Goal: Use online tool/utility: Utilize a website feature to perform a specific function

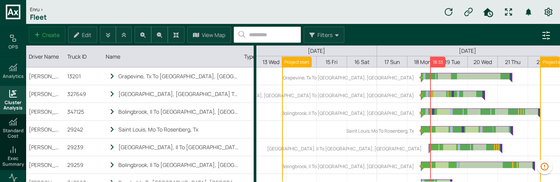
click at [15, 153] on icon at bounding box center [12, 149] width 9 height 9
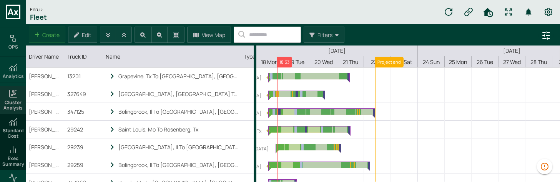
click at [13, 100] on span "Cluster Analysis" at bounding box center [13, 105] width 23 height 11
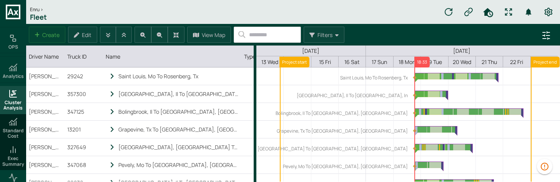
click at [13, 100] on span "Cluster Analysis" at bounding box center [13, 105] width 23 height 11
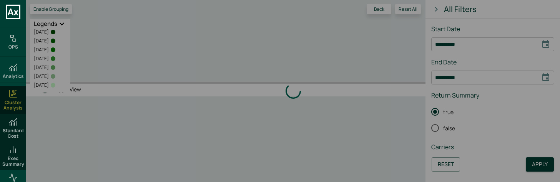
click at [13, 100] on span "Cluster Analysis" at bounding box center [13, 105] width 23 height 11
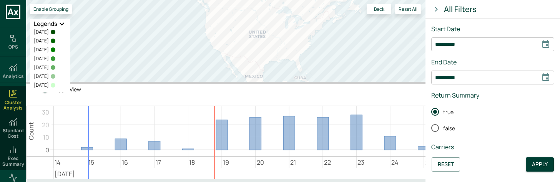
click at [541, 43] on icon "Choose date, selected date is Aug 3, 2025" at bounding box center [545, 44] width 9 height 9
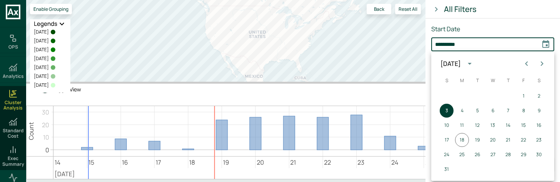
click at [461, 63] on div "[DATE]" at bounding box center [451, 63] width 20 height 9
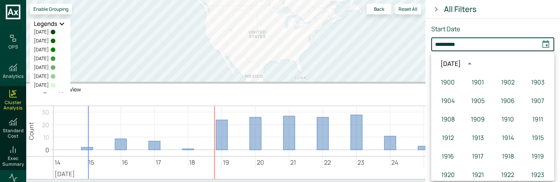
scroll to position [528, 0]
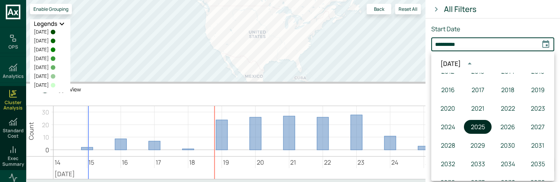
click at [478, 127] on button "2025" at bounding box center [478, 127] width 28 height 14
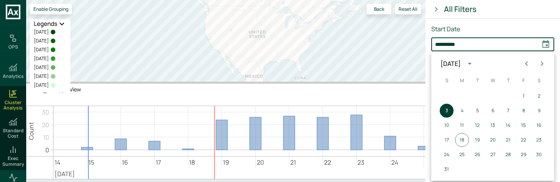
click at [461, 61] on div "[DATE]" at bounding box center [451, 63] width 20 height 9
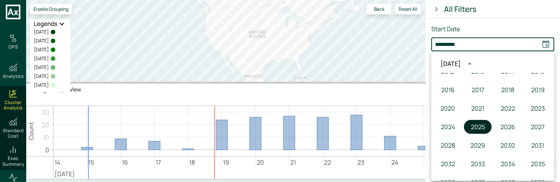
click at [474, 127] on button "2025" at bounding box center [478, 127] width 28 height 14
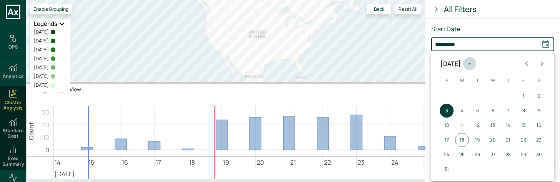
click at [475, 61] on icon "calendar view is open, switch to year view" at bounding box center [469, 63] width 9 height 9
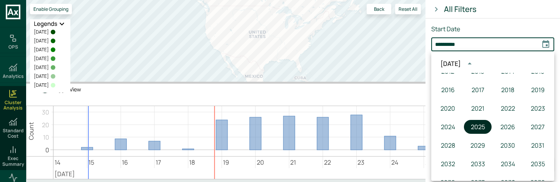
click at [485, 121] on button "2025" at bounding box center [478, 127] width 28 height 14
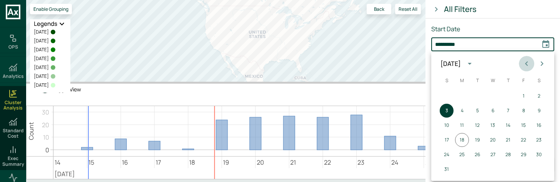
click at [527, 63] on icon "Previous month" at bounding box center [526, 63] width 9 height 9
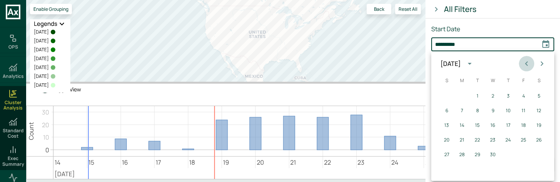
click at [527, 63] on icon "Previous month" at bounding box center [526, 63] width 9 height 9
click at [541, 64] on icon "Next month" at bounding box center [542, 63] width 9 height 9
click at [493, 94] on button "1" at bounding box center [493, 96] width 14 height 14
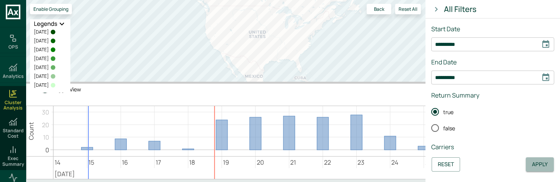
click at [533, 167] on button "Apply" at bounding box center [540, 164] width 28 height 14
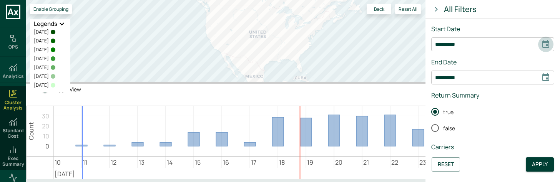
click at [545, 44] on icon "Choose date, selected date is Jan 1, 2025" at bounding box center [545, 44] width 9 height 9
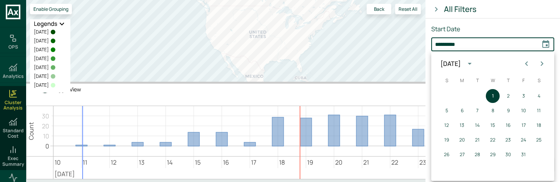
click at [461, 63] on div "[DATE]" at bounding box center [451, 63] width 20 height 9
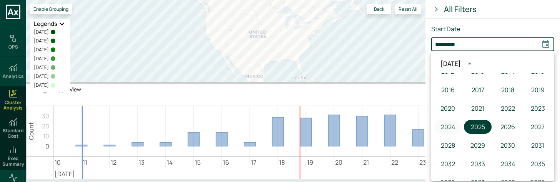
click at [450, 125] on button "2024" at bounding box center [448, 127] width 28 height 14
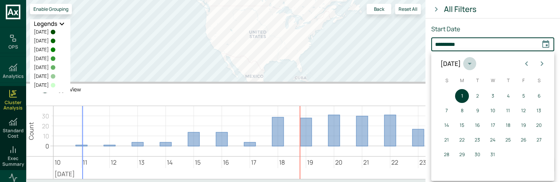
click at [475, 61] on icon "calendar view is open, switch to year view" at bounding box center [469, 63] width 9 height 9
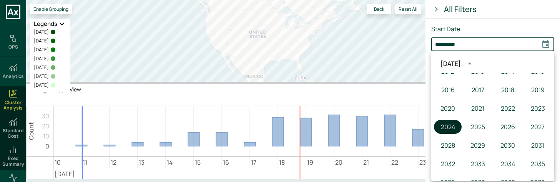
click at [453, 127] on button "2024" at bounding box center [448, 127] width 28 height 14
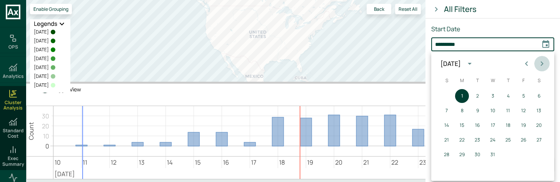
click at [540, 62] on icon "Next month" at bounding box center [542, 63] width 9 height 9
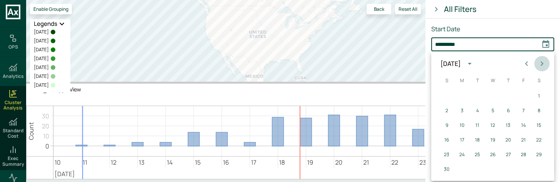
click at [540, 62] on icon "Next month" at bounding box center [542, 63] width 9 height 9
click at [541, 65] on icon "Next month" at bounding box center [542, 63] width 3 height 5
click at [476, 94] on button "1" at bounding box center [478, 96] width 14 height 14
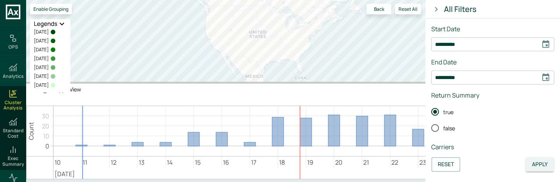
click at [529, 160] on button "Apply" at bounding box center [540, 164] width 28 height 14
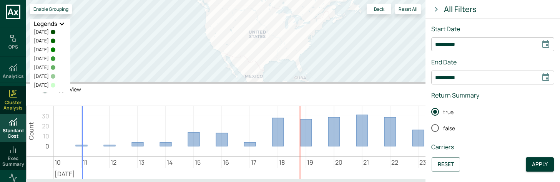
scroll to position [48, 0]
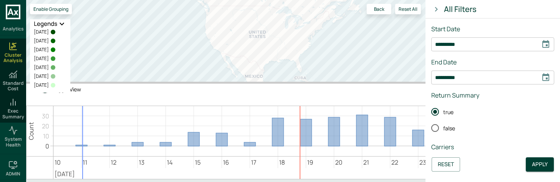
click at [541, 43] on icon "Choose date, selected date is Oct 1, 2024" at bounding box center [545, 44] width 9 height 9
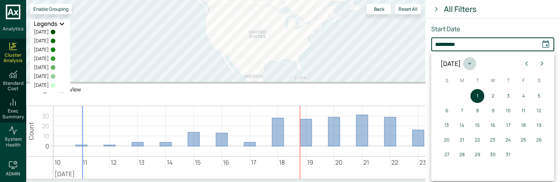
click at [475, 62] on icon "calendar view is open, switch to year view" at bounding box center [469, 63] width 9 height 9
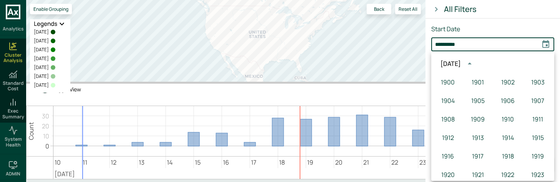
scroll to position [528, 0]
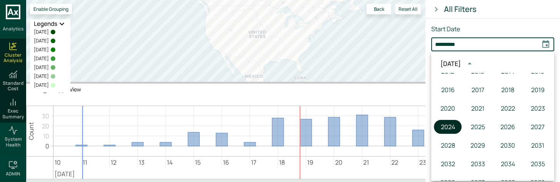
click at [453, 130] on button "2024" at bounding box center [448, 127] width 28 height 14
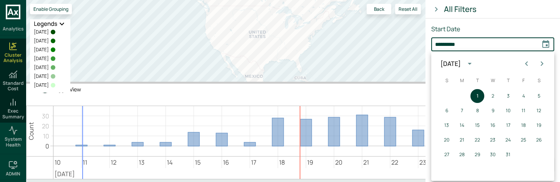
click at [459, 62] on div "[DATE]" at bounding box center [451, 63] width 20 height 9
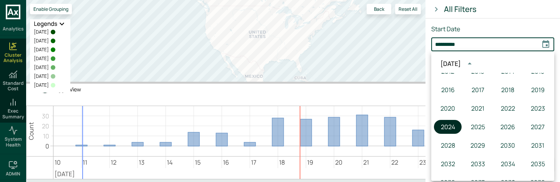
click at [446, 126] on button "2024" at bounding box center [448, 127] width 28 height 14
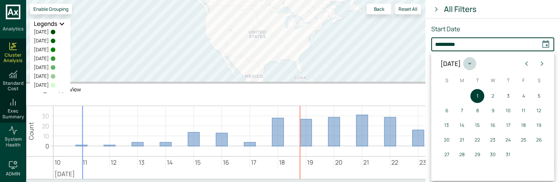
click at [475, 62] on icon "calendar view is open, switch to year view" at bounding box center [469, 63] width 9 height 9
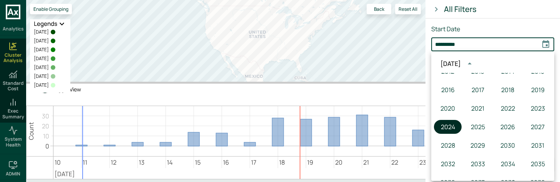
click at [448, 127] on button "2024" at bounding box center [448, 127] width 28 height 14
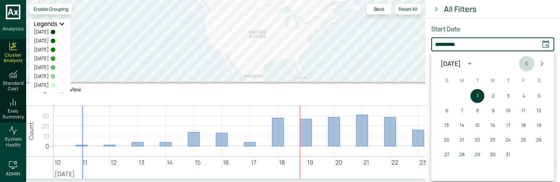
click at [529, 65] on icon "Previous month" at bounding box center [526, 63] width 9 height 9
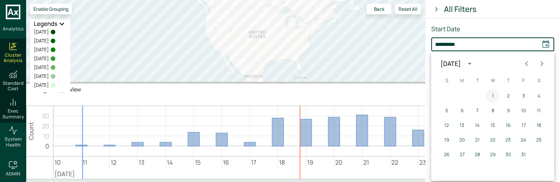
click at [495, 93] on button "1" at bounding box center [493, 96] width 14 height 14
type input "**********"
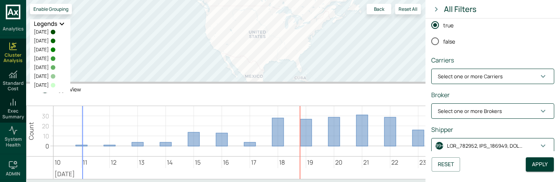
scroll to position [92, 0]
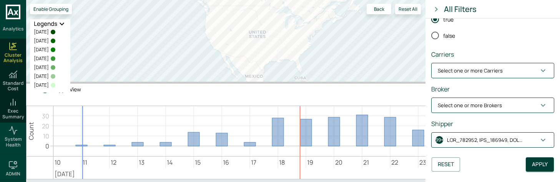
click at [480, 68] on p "Select one or more Carriers" at bounding box center [470, 71] width 65 height 8
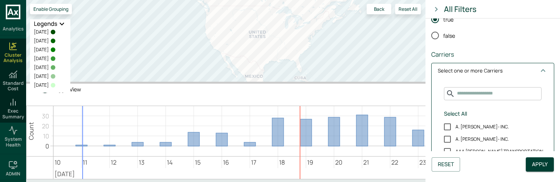
click at [480, 68] on p "Select one or more Carriers" at bounding box center [470, 71] width 65 height 8
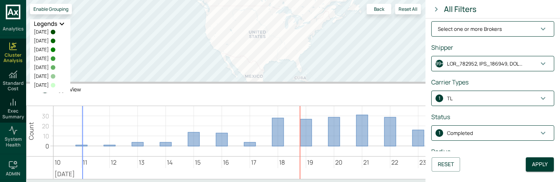
scroll to position [236, 0]
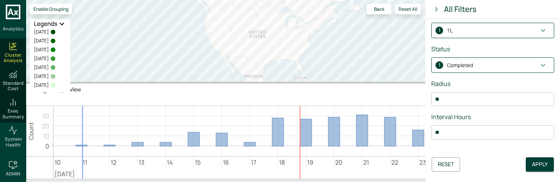
click at [495, 29] on span "1 TL" at bounding box center [488, 31] width 101 height 8
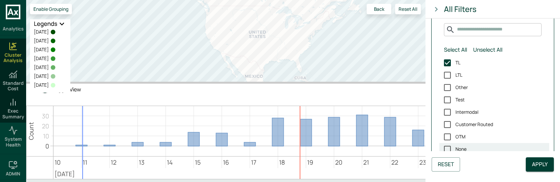
scroll to position [260, 0]
click at [473, 27] on input "Search for Carrier Types" at bounding box center [498, 29] width 87 height 13
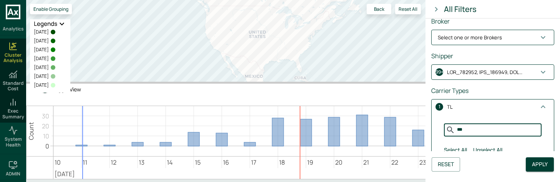
scroll to position [158, 0]
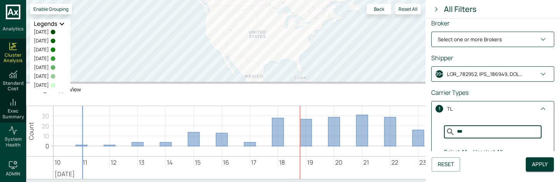
type input "***"
click at [497, 38] on p "Select one or more Brokers" at bounding box center [470, 40] width 64 height 8
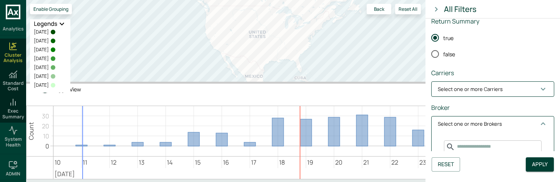
scroll to position [69, 0]
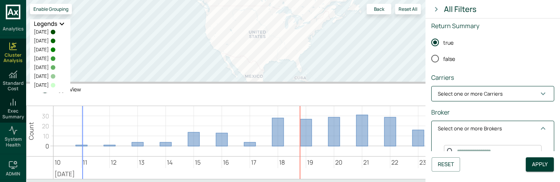
click at [461, 94] on p "Select one or more Carriers" at bounding box center [470, 94] width 65 height 8
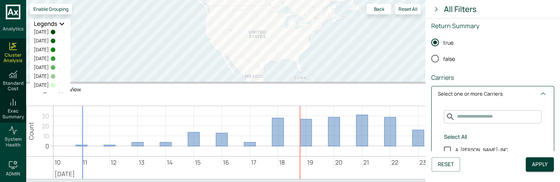
scroll to position [77, 0]
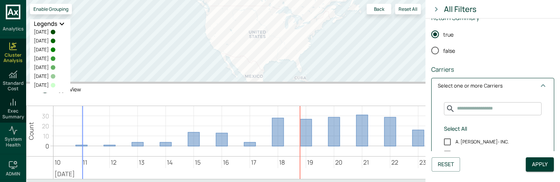
click at [472, 114] on input "Search for Carriers" at bounding box center [498, 108] width 87 height 13
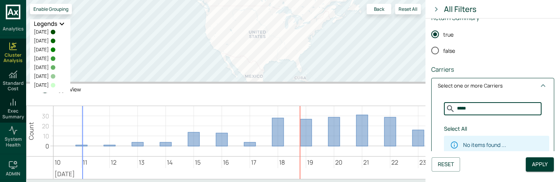
type input "*****"
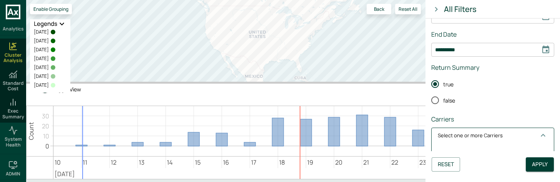
scroll to position [0, 0]
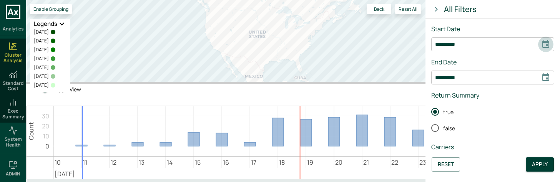
click at [543, 41] on icon "Choose date, selected date is May 1, 2024" at bounding box center [546, 44] width 7 height 8
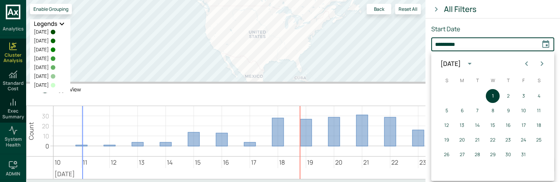
click at [538, 59] on icon "Next month" at bounding box center [542, 63] width 9 height 9
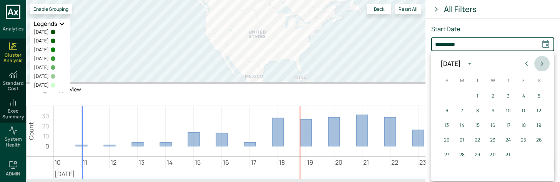
click at [538, 59] on icon "Next month" at bounding box center [542, 63] width 9 height 9
click at [448, 91] on button "1" at bounding box center [447, 96] width 14 height 14
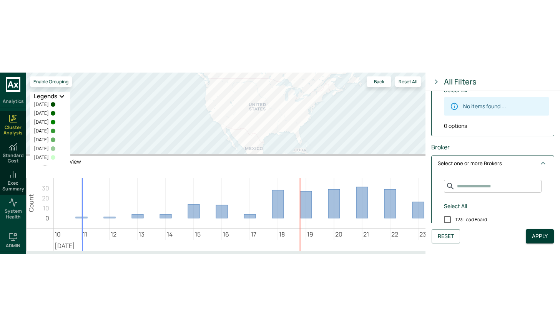
scroll to position [191, 0]
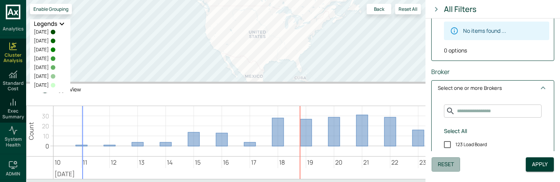
click at [441, 157] on button "Reset" at bounding box center [446, 164] width 28 height 14
type input "**********"
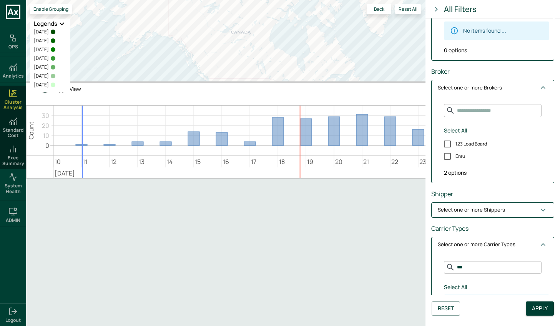
scroll to position [0, 0]
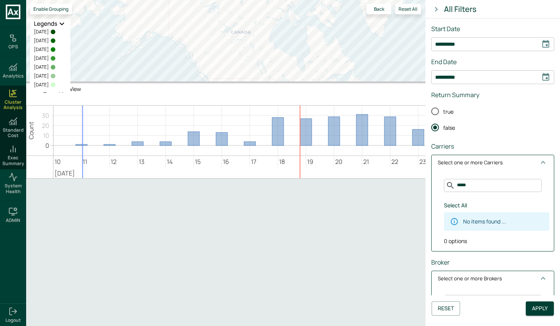
click at [480, 181] on input "*****" at bounding box center [498, 185] width 87 height 13
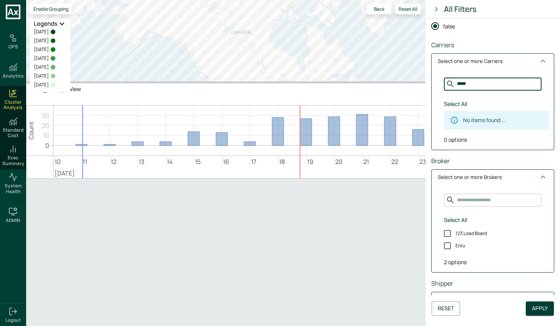
scroll to position [102, 0]
type input "*"
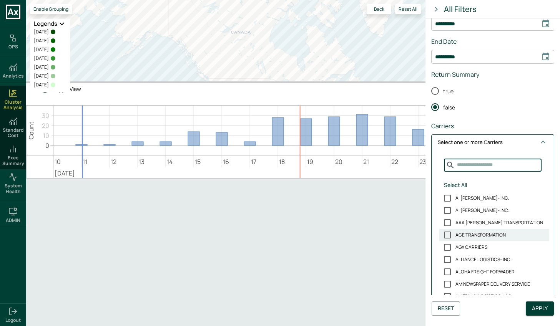
scroll to position [17, 0]
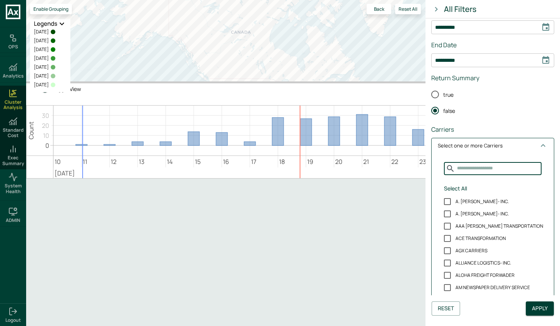
click at [539, 148] on icon "button" at bounding box center [543, 145] width 9 height 9
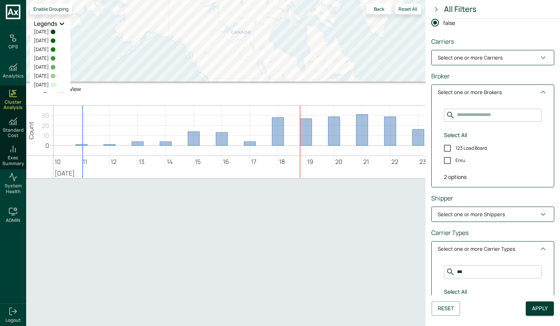
scroll to position [108, 0]
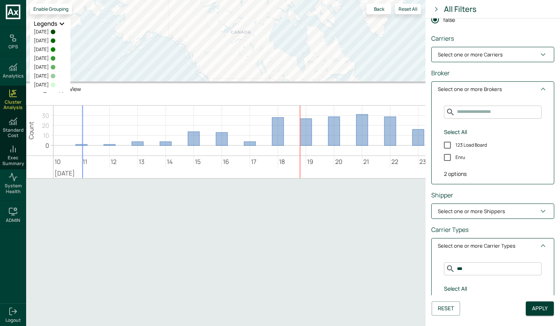
click at [524, 89] on span "Select one or more Brokers" at bounding box center [488, 90] width 101 height 8
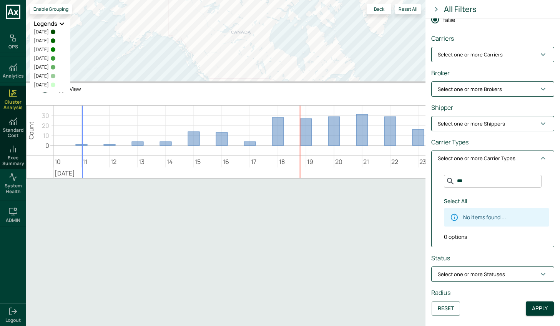
click at [524, 89] on span "Select one or more Brokers" at bounding box center [488, 90] width 101 height 8
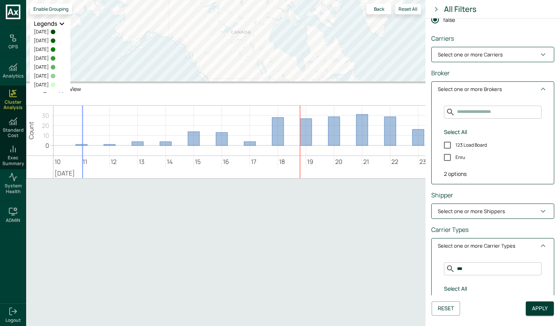
click at [455, 174] on div "2 options" at bounding box center [493, 171] width 110 height 14
click at [465, 111] on input "Search for Brokers" at bounding box center [498, 112] width 87 height 13
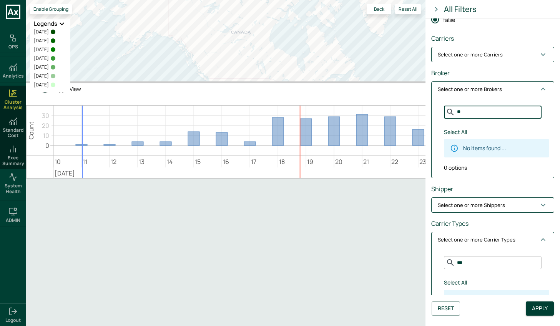
type input "*"
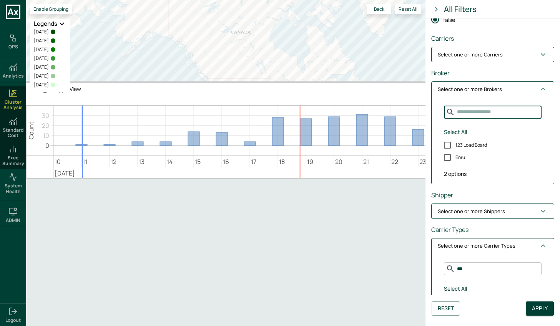
scroll to position [0, 0]
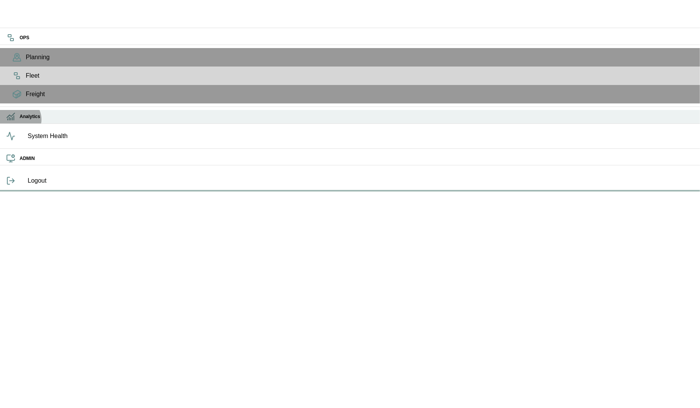
click at [18, 123] on div "Analytics" at bounding box center [350, 116] width 700 height 13
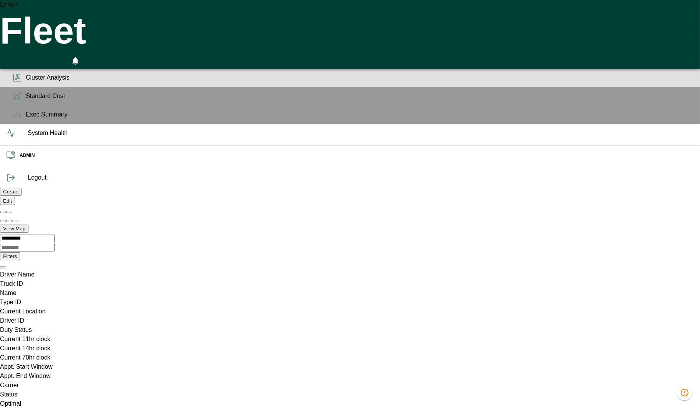
scroll to position [0, 21260]
click at [26, 82] on span "Cluster Analysis" at bounding box center [360, 77] width 668 height 9
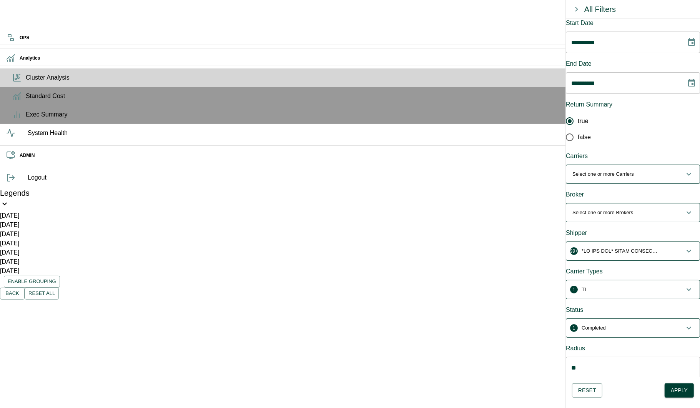
scroll to position [8, 0]
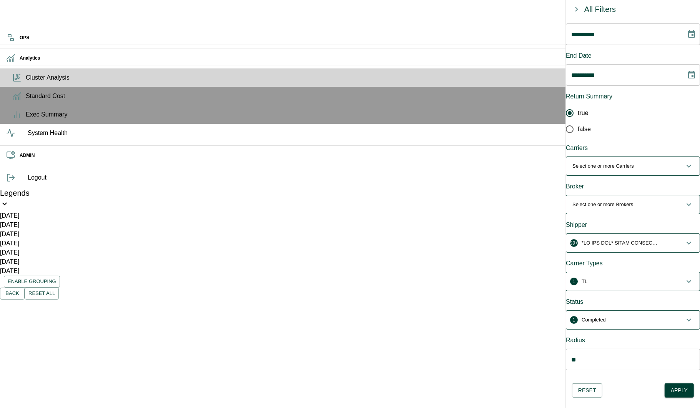
click at [657, 162] on span "Select one or more Carriers" at bounding box center [629, 166] width 112 height 8
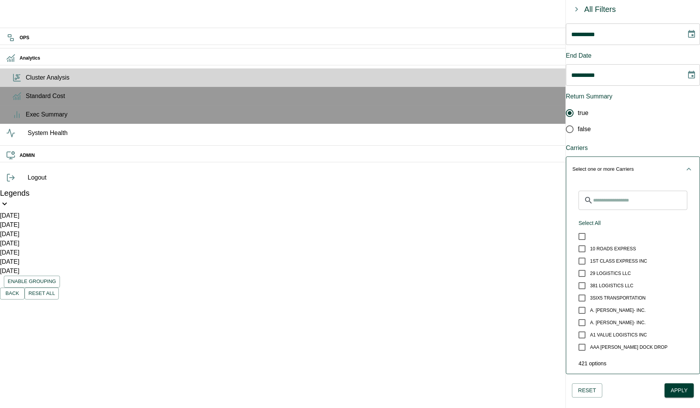
click at [659, 105] on label "true" at bounding box center [628, 113] width 132 height 16
click at [687, 168] on icon "button" at bounding box center [689, 169] width 5 height 3
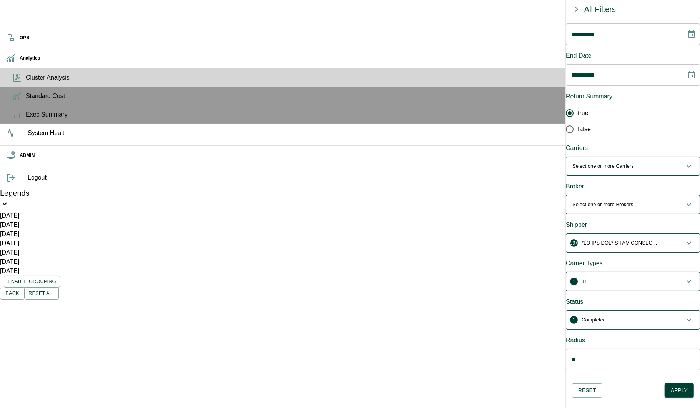
click at [633, 201] on p "Select one or more Brokers" at bounding box center [603, 205] width 61 height 8
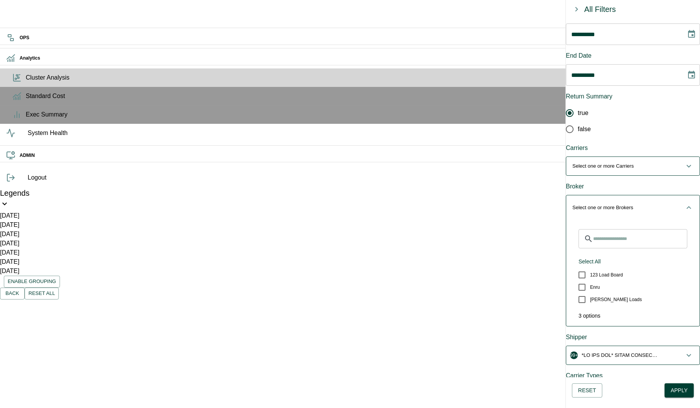
click at [606, 229] on input "Search for Brokers" at bounding box center [640, 238] width 94 height 19
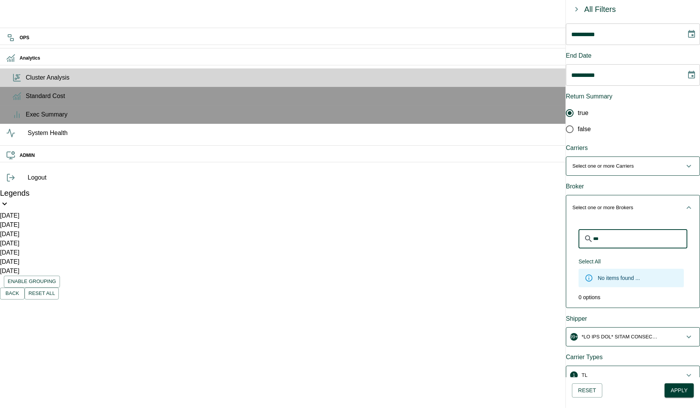
click at [606, 229] on input "***" at bounding box center [640, 238] width 94 height 19
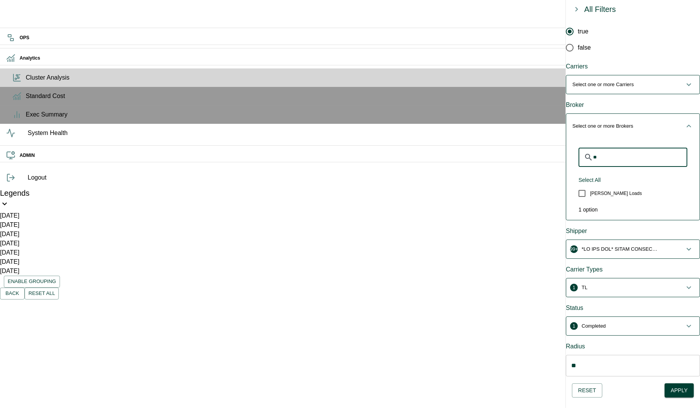
scroll to position [84, 0]
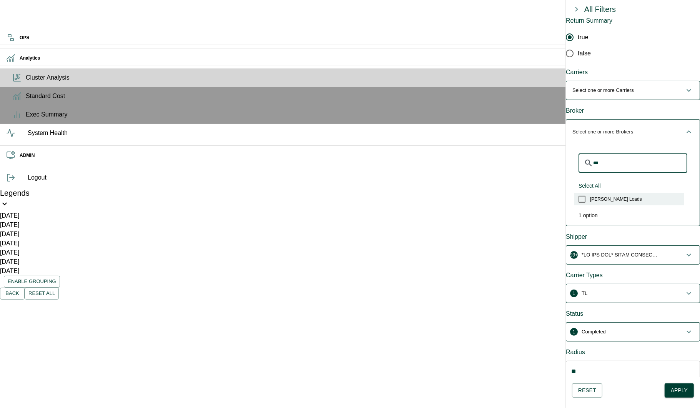
type input "***"
click at [659, 251] on p "button" at bounding box center [620, 255] width 77 height 8
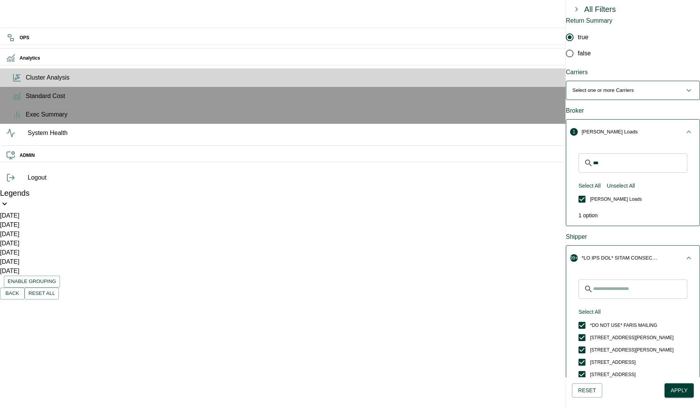
click at [620, 280] on input "Search for Shippers" at bounding box center [640, 289] width 94 height 19
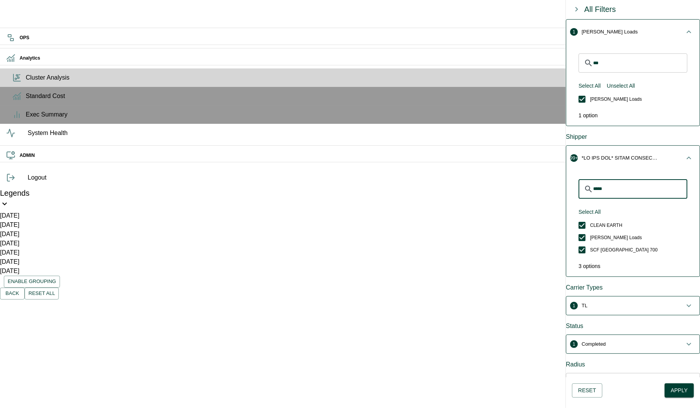
scroll to position [159, 0]
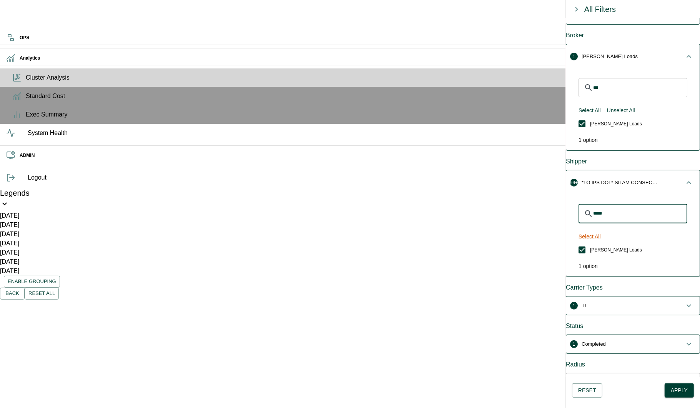
type input "*****"
click at [600, 230] on button "Select All" at bounding box center [590, 237] width 28 height 14
click at [600, 230] on button "Unselect All" at bounding box center [593, 237] width 34 height 14
click at [684, 178] on icon "button" at bounding box center [688, 182] width 9 height 9
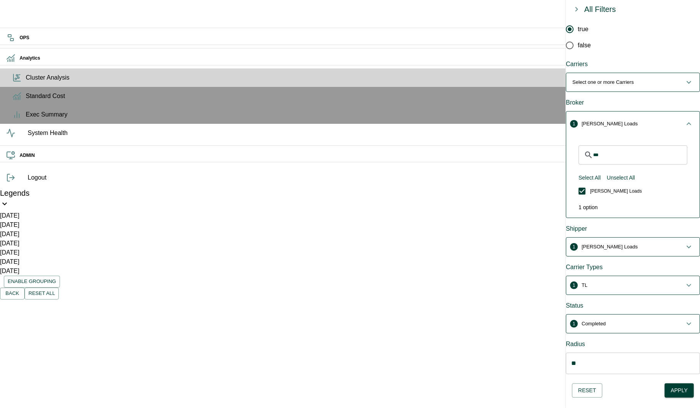
scroll to position [84, 0]
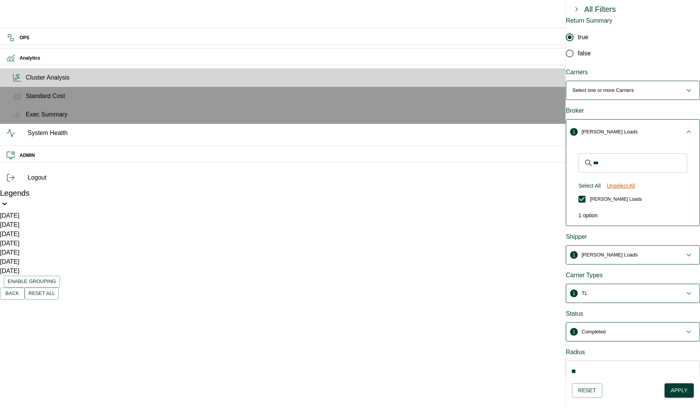
click at [618, 179] on button "Unselect All" at bounding box center [621, 186] width 34 height 14
click at [586, 205] on div "1 option" at bounding box center [633, 212] width 121 height 14
click at [684, 127] on icon "button" at bounding box center [688, 131] width 9 height 9
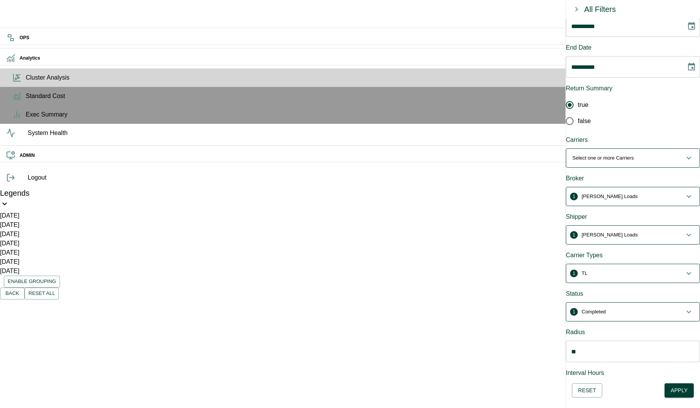
scroll to position [8, 0]
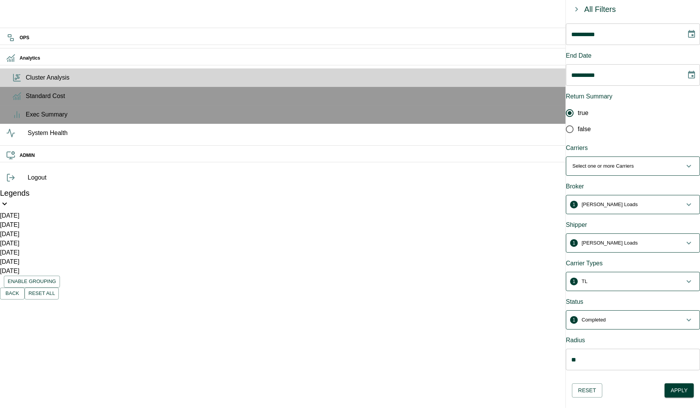
click at [626, 278] on span "1 TL" at bounding box center [629, 282] width 112 height 8
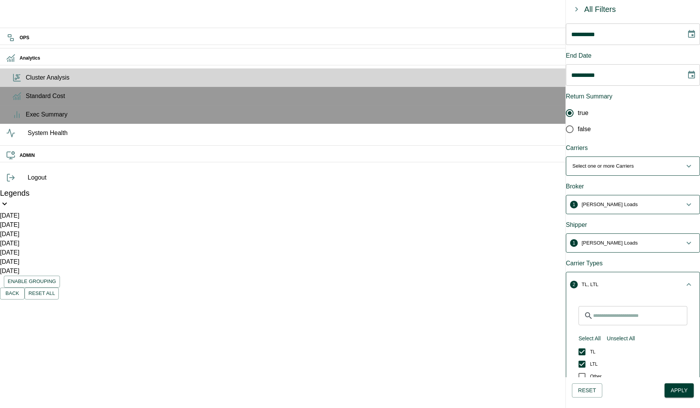
click at [684, 280] on icon "button" at bounding box center [688, 284] width 9 height 9
click at [652, 316] on span "1 Completed" at bounding box center [629, 320] width 112 height 8
click at [595, 370] on button "Select All" at bounding box center [590, 377] width 28 height 14
click at [684, 318] on icon "button" at bounding box center [688, 322] width 9 height 9
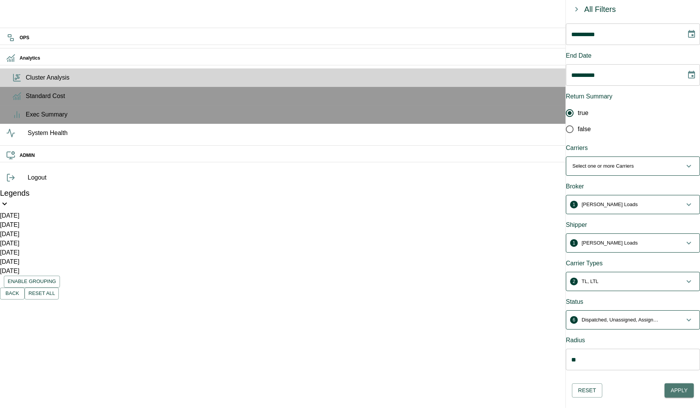
click at [682, 385] on button "Apply" at bounding box center [679, 390] width 29 height 14
click at [632, 143] on div "Carriers" at bounding box center [633, 147] width 134 height 9
click at [689, 48] on icon "close" at bounding box center [688, 51] width 5 height 6
click at [687, 37] on icon "Choose date, selected date is Aug 3, 2025" at bounding box center [691, 34] width 9 height 9
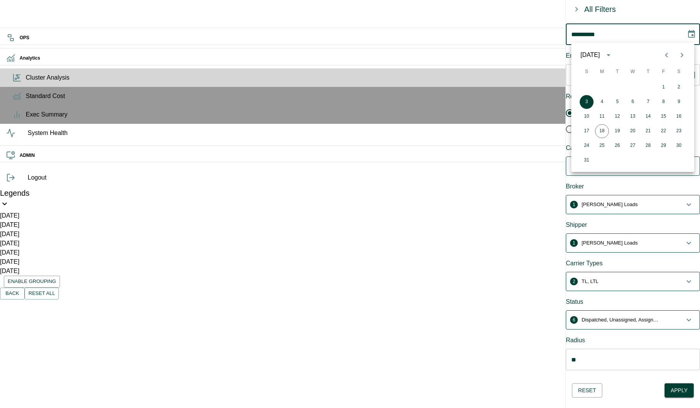
click at [600, 52] on div "[DATE]" at bounding box center [590, 54] width 19 height 9
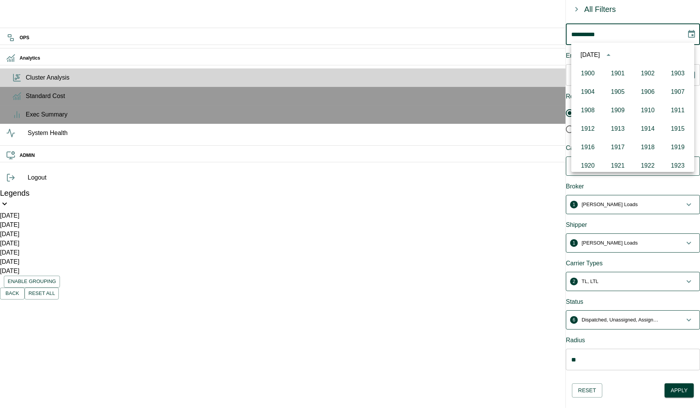
scroll to position [527, 0]
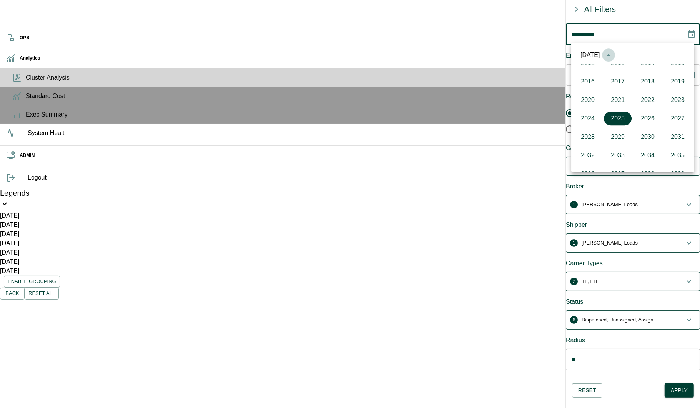
click at [614, 52] on icon "year view is open, switch to calendar view" at bounding box center [609, 54] width 9 height 9
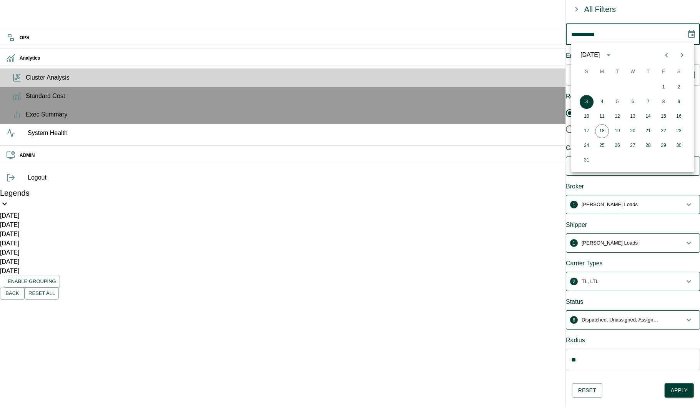
click at [669, 51] on icon "Previous month" at bounding box center [666, 54] width 9 height 9
click at [618, 84] on button "1" at bounding box center [618, 87] width 14 height 14
type input "**********"
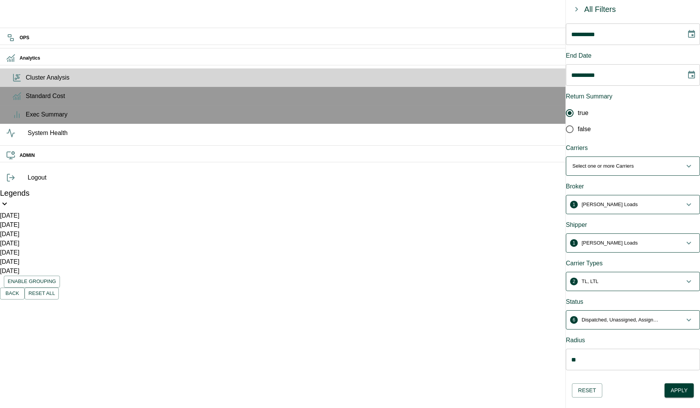
click at [680, 388] on button "Apply" at bounding box center [679, 390] width 29 height 14
click at [686, 37] on div "Runtime Error: divider is zero.: Couldn't fetch Cluster data" at bounding box center [632, 40] width 123 height 35
